Goal: Find specific page/section: Find specific page/section

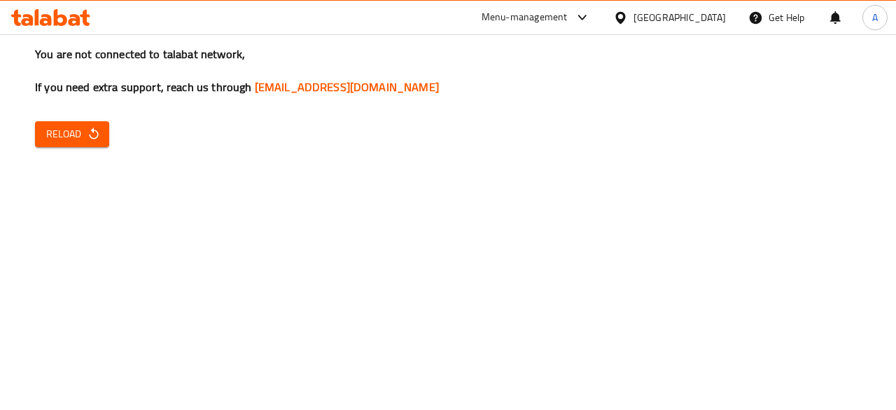
click at [62, 141] on span "Reload" at bounding box center [72, 134] width 52 height 18
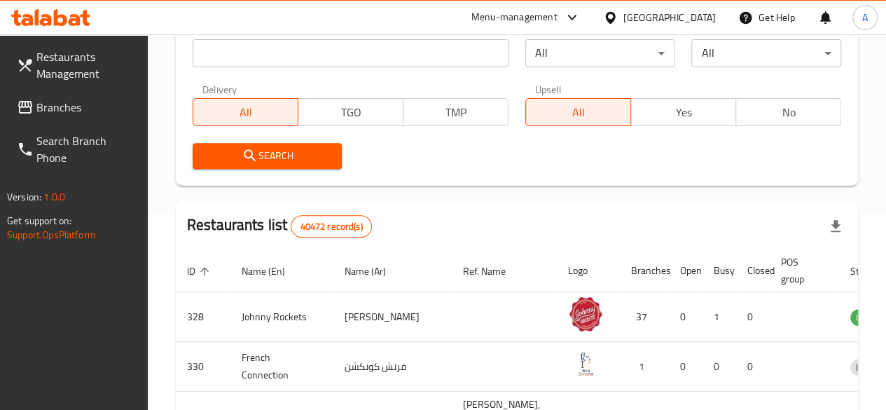
scroll to position [285, 0]
